Goal: Navigation & Orientation: Find specific page/section

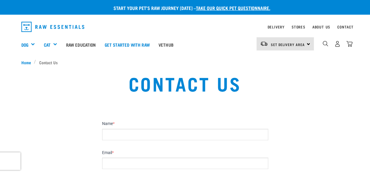
click at [308, 44] on div "Set Delivery Area North Island South Island" at bounding box center [285, 43] width 57 height 13
click at [292, 61] on link "[GEOGRAPHIC_DATA]" at bounding box center [285, 60] width 56 height 13
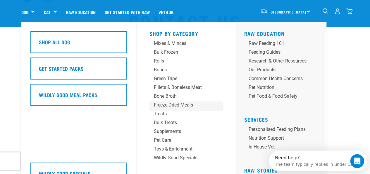
scroll to position [29, 0]
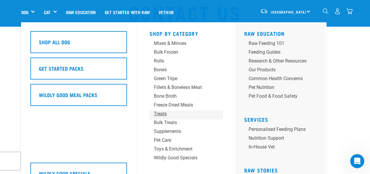
click at [168, 114] on div "Treats" at bounding box center [181, 113] width 55 height 7
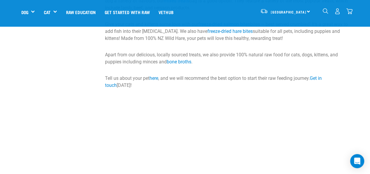
scroll to position [1258, 0]
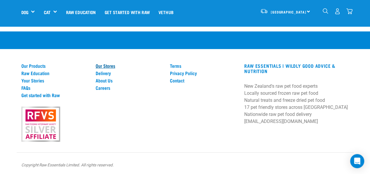
click at [105, 64] on link "Our Stores" at bounding box center [129, 65] width 67 height 5
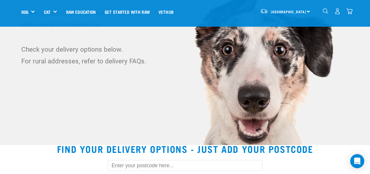
scroll to position [88, 0]
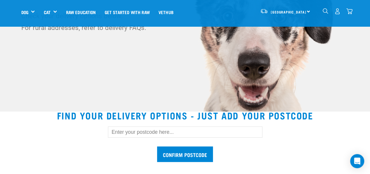
click at [149, 133] on input "text" at bounding box center [185, 131] width 155 height 11
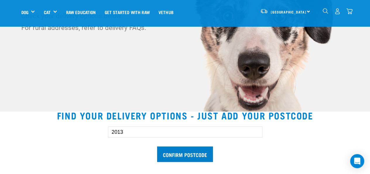
type input "2013"
click at [174, 152] on input "Confirm postcode" at bounding box center [185, 154] width 56 height 16
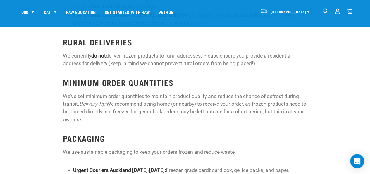
scroll to position [907, 0]
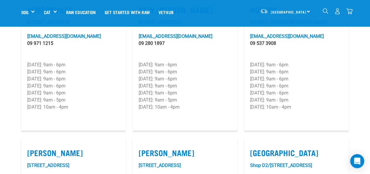
scroll to position [468, 0]
